Goal: Transaction & Acquisition: Book appointment/travel/reservation

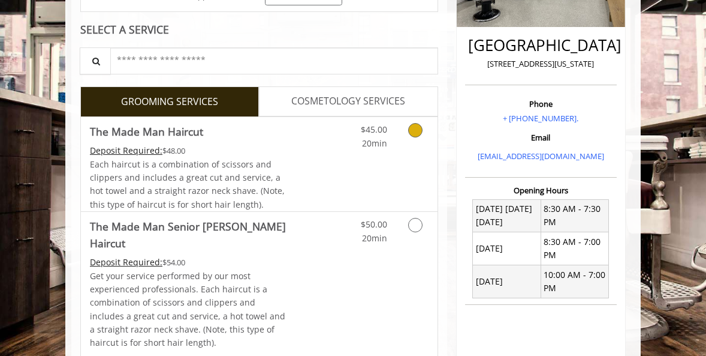
scroll to position [260, 0]
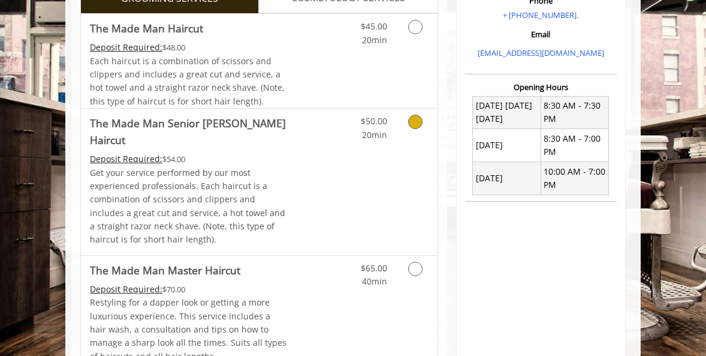
click at [413, 122] on icon "Grooming services" at bounding box center [415, 122] width 14 height 14
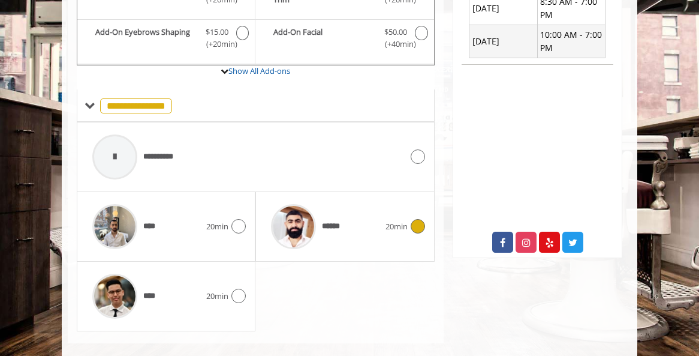
click at [419, 219] on icon at bounding box center [418, 226] width 14 height 14
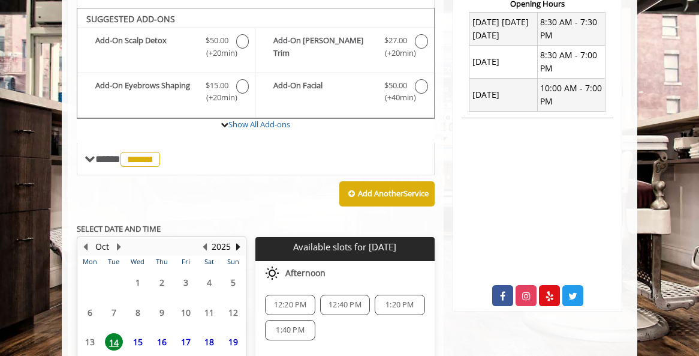
scroll to position [494, 0]
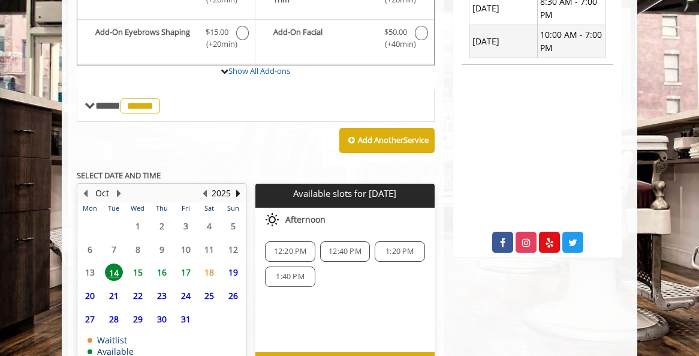
click at [140, 287] on span "22" at bounding box center [138, 295] width 18 height 17
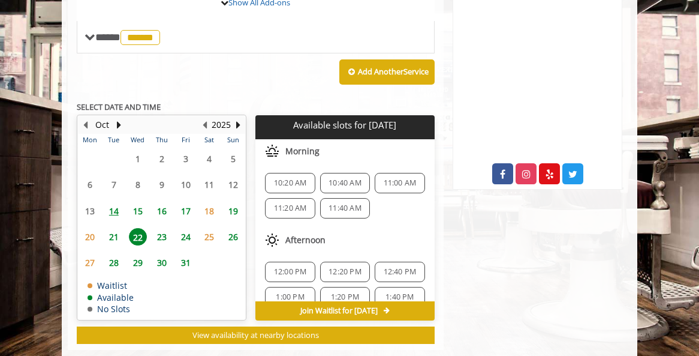
scroll to position [566, 0]
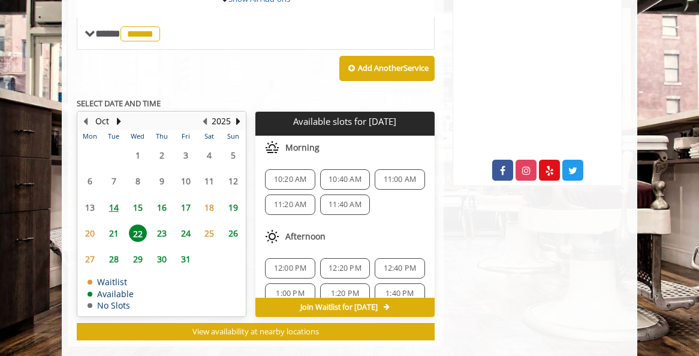
click at [138, 198] on span "15" at bounding box center [138, 206] width 18 height 17
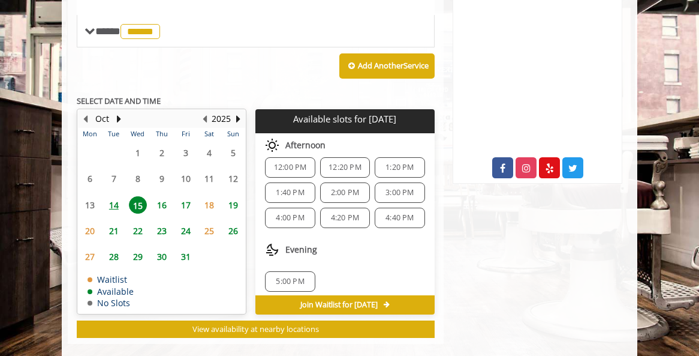
scroll to position [79, 0]
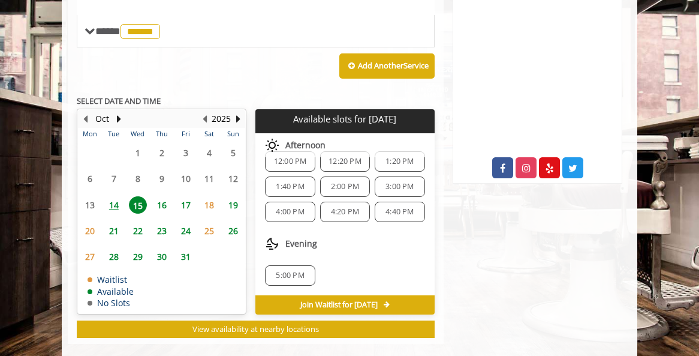
click at [306, 270] on span "5:00 PM" at bounding box center [289, 275] width 39 height 10
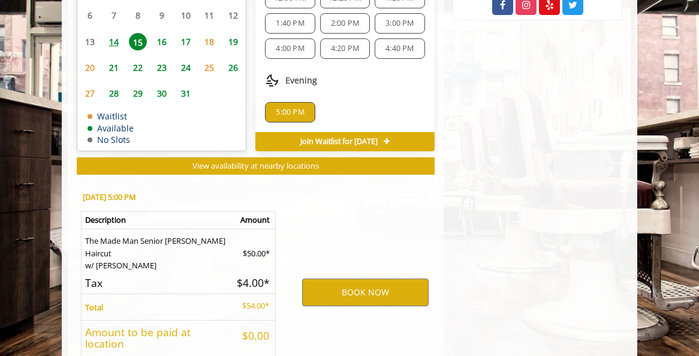
scroll to position [792, 0]
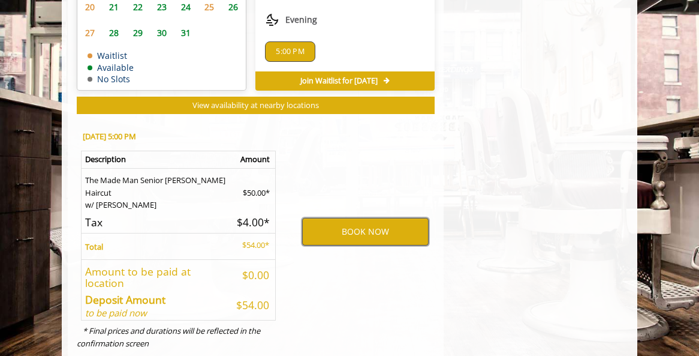
click at [345, 218] on button "BOOK NOW" at bounding box center [365, 232] width 126 height 28
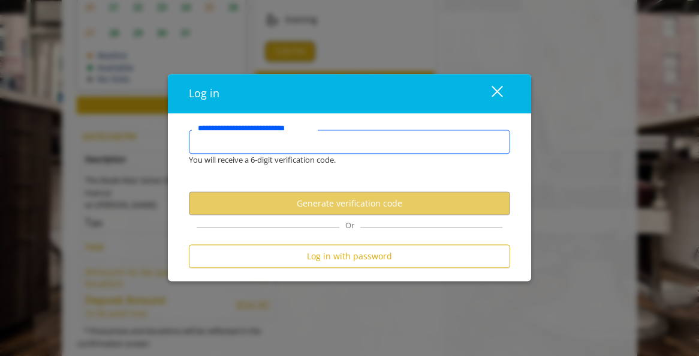
click at [338, 143] on input "**********" at bounding box center [349, 142] width 321 height 24
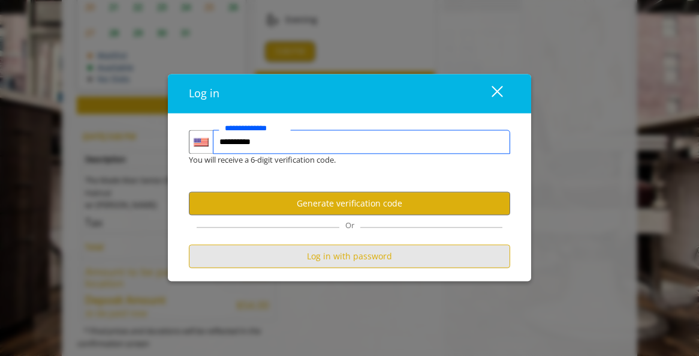
type input "**********"
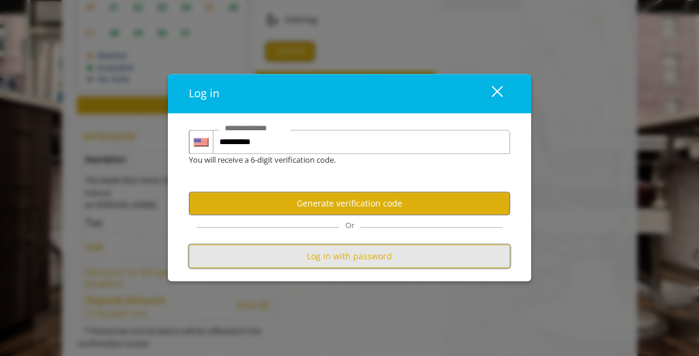
click at [330, 256] on button "Log in with password" at bounding box center [349, 256] width 321 height 23
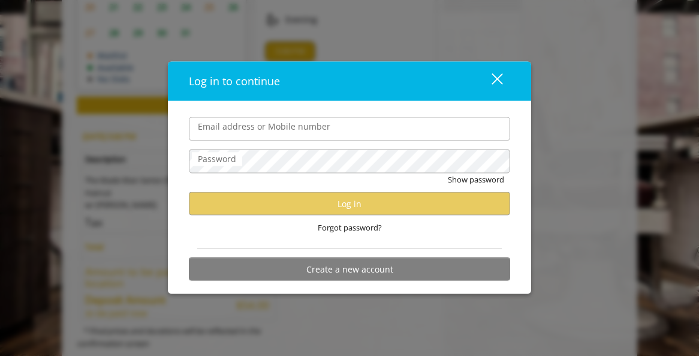
scroll to position [0, 0]
type input "**********"
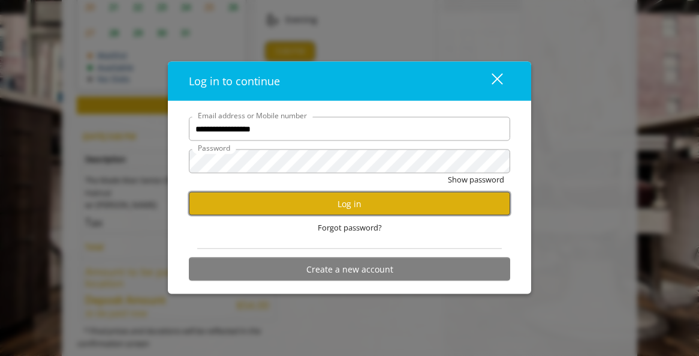
click at [448, 198] on button "Log in" at bounding box center [349, 203] width 321 height 23
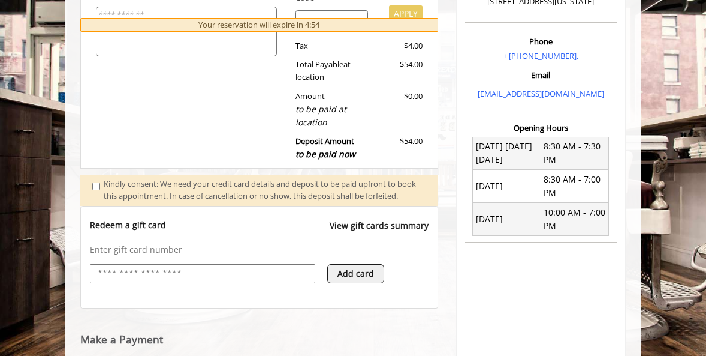
scroll to position [561, 0]
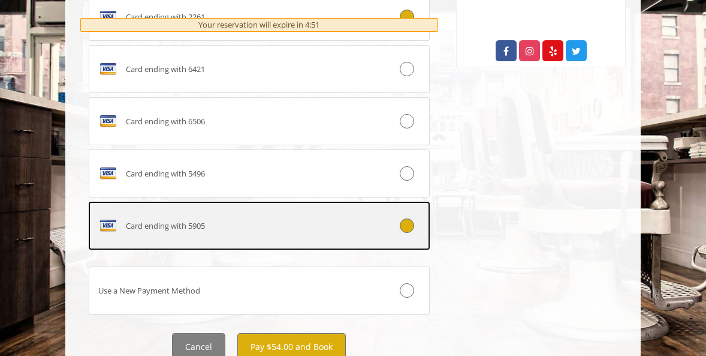
click at [302, 235] on div "Card ending with 5905" at bounding box center [230, 225] width 283 height 19
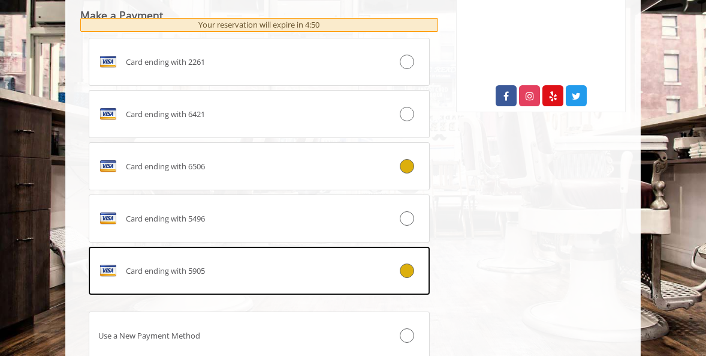
scroll to position [701, 0]
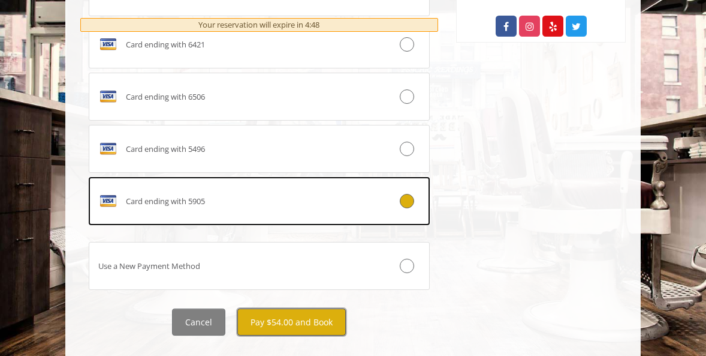
click at [301, 330] on button "Pay $54.00 and Book" at bounding box center [291, 321] width 109 height 27
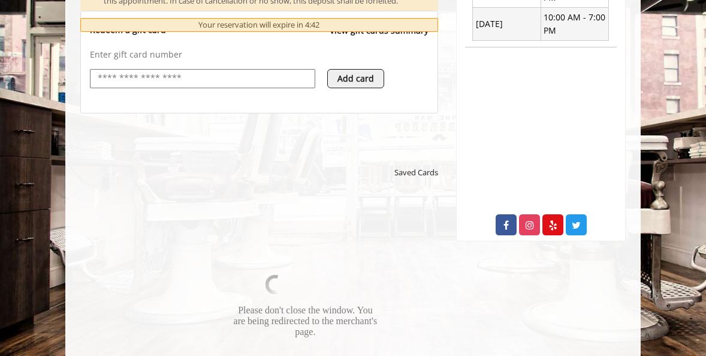
scroll to position [510, 0]
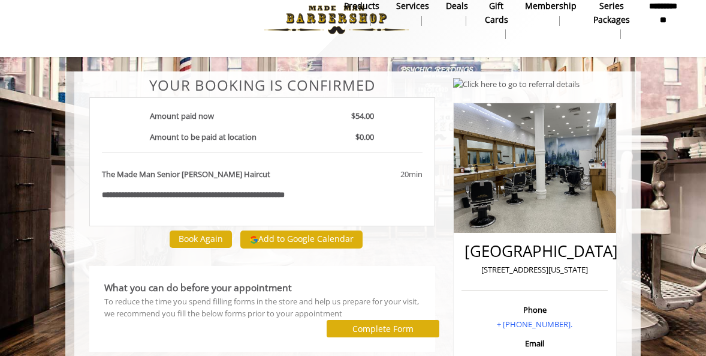
scroll to position [23, 0]
